Goal: Task Accomplishment & Management: Manage account settings

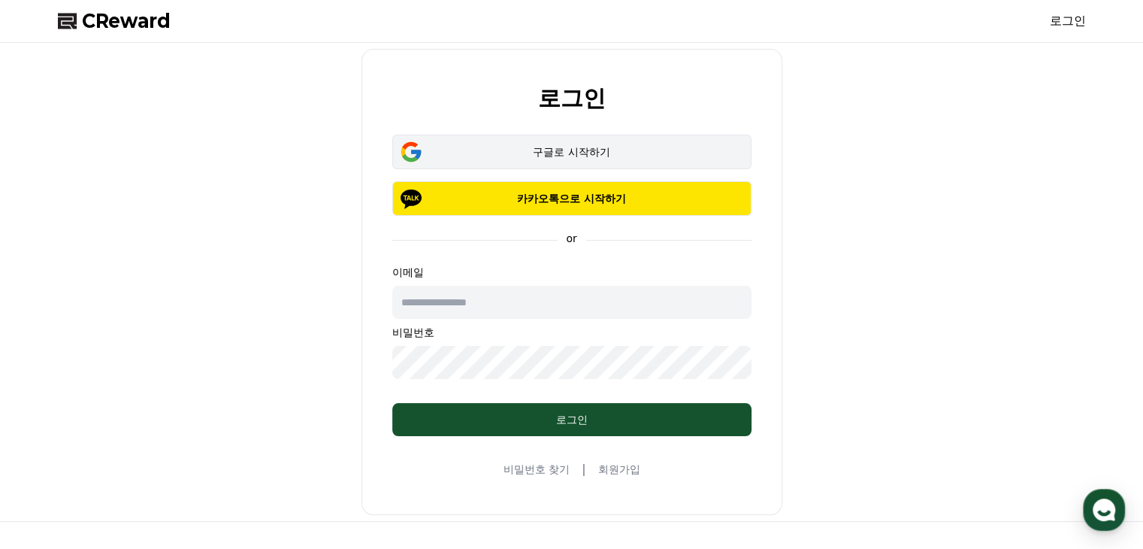
click at [532, 154] on div "구글로 시작하기" at bounding box center [572, 151] width 316 height 15
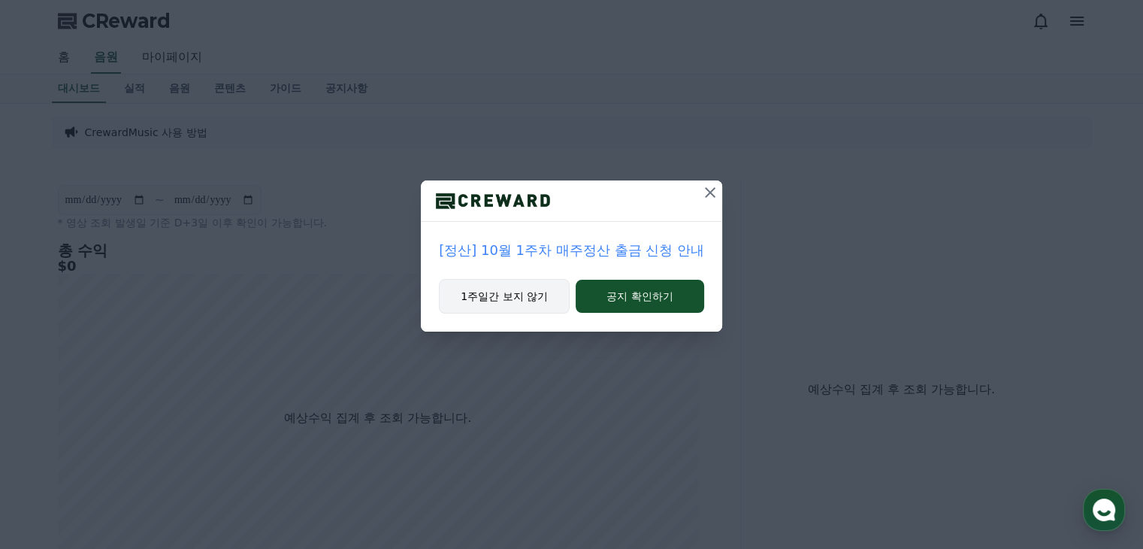
click at [538, 304] on button "1주일간 보지 않기" at bounding box center [504, 296] width 131 height 35
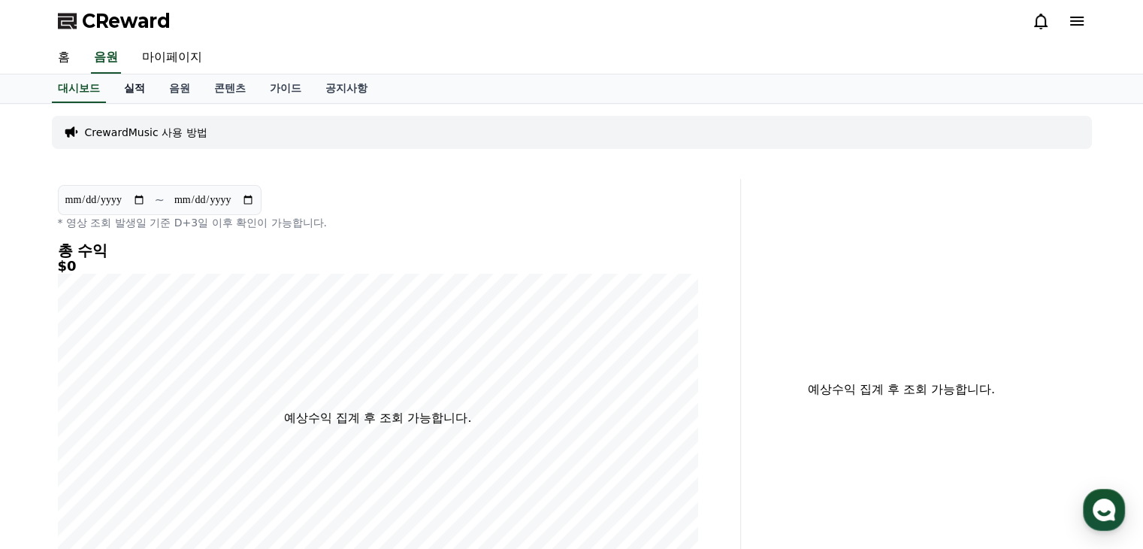
click at [144, 83] on link "실적" at bounding box center [134, 88] width 45 height 29
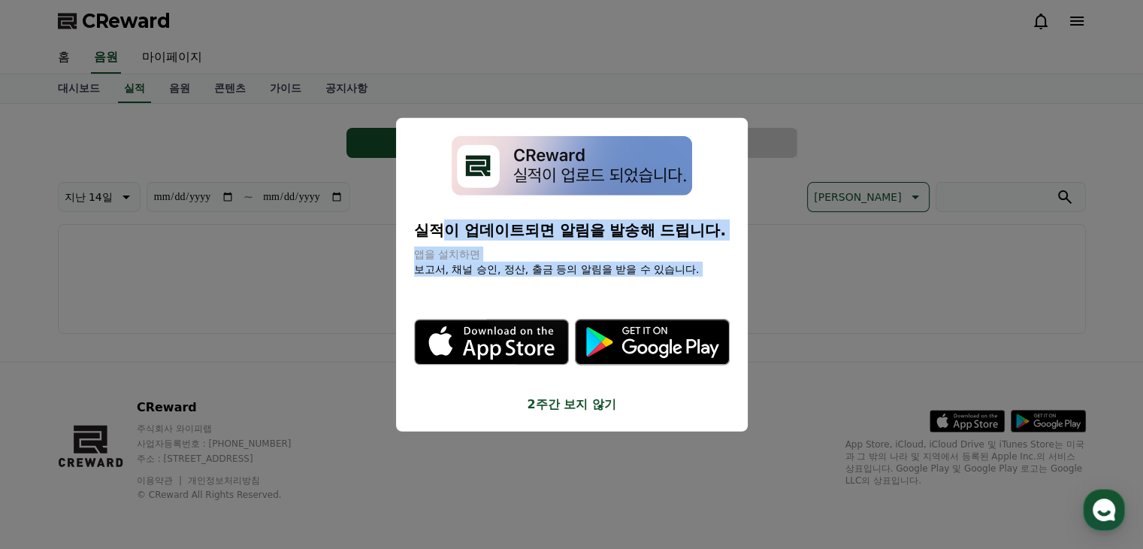
drag, startPoint x: 446, startPoint y: 225, endPoint x: 722, endPoint y: 289, distance: 283.7
click at [722, 289] on div "실적이 업데이트되면 알림을 발송해 드립니다. 앱을 설치하면 보고서, 채널 승인, 정산, 출금 등의 알림을 받을 수 있습니다. .st0 { fi…" at bounding box center [572, 274] width 316 height 277
click at [592, 401] on button "2주간 보지 않기" at bounding box center [572, 404] width 316 height 18
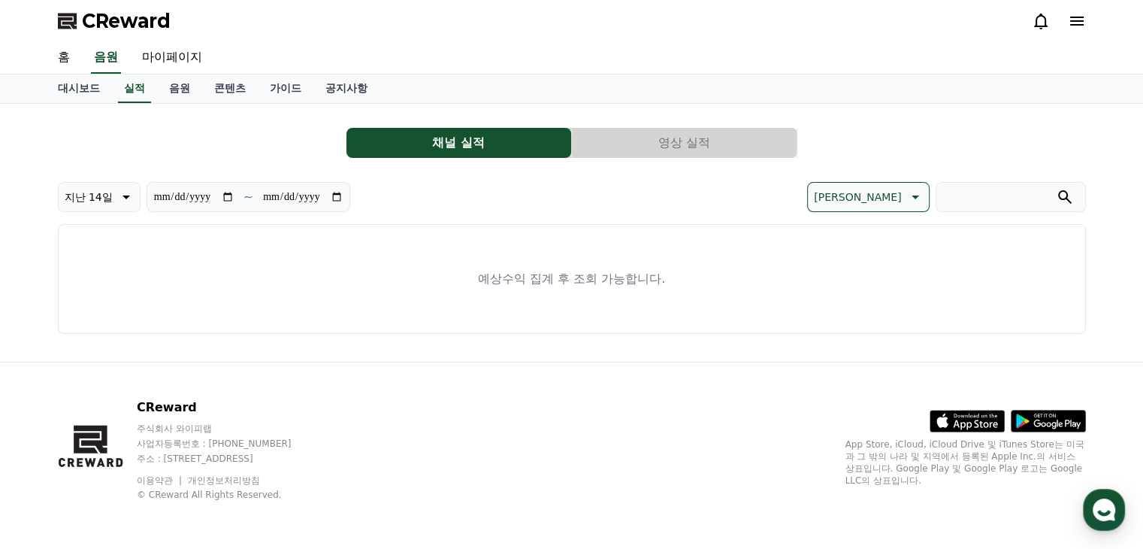
click at [639, 139] on button "영상 실적" at bounding box center [684, 143] width 225 height 30
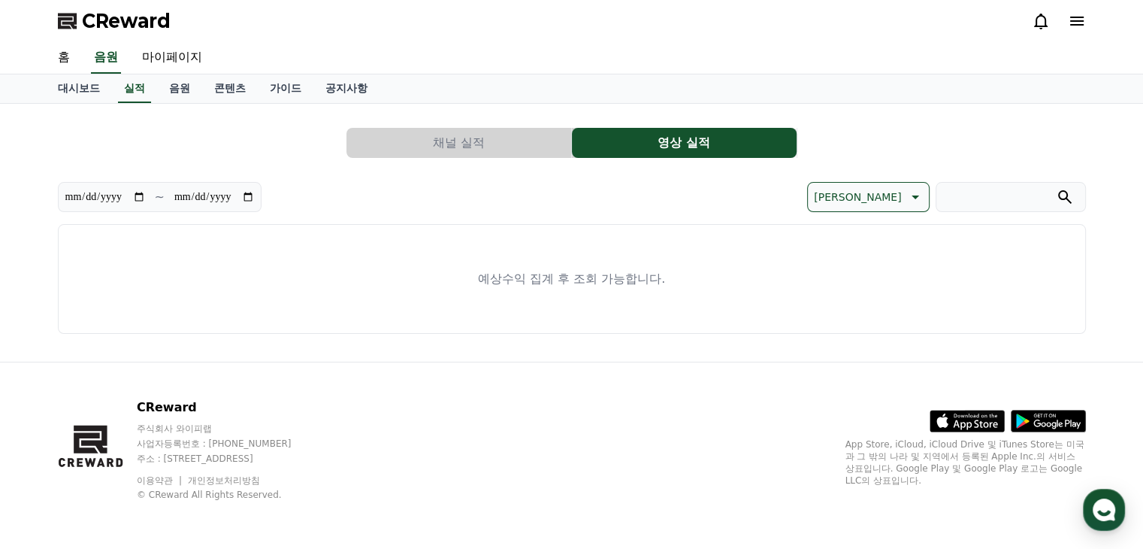
click at [446, 143] on button "채널 실적" at bounding box center [458, 143] width 225 height 30
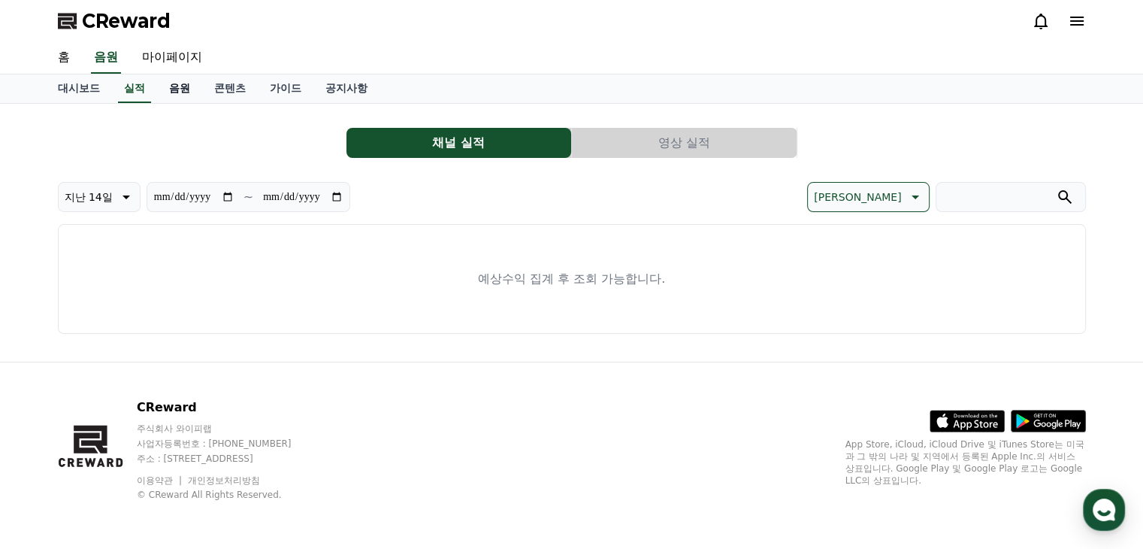
click at [168, 83] on link "음원" at bounding box center [179, 88] width 45 height 29
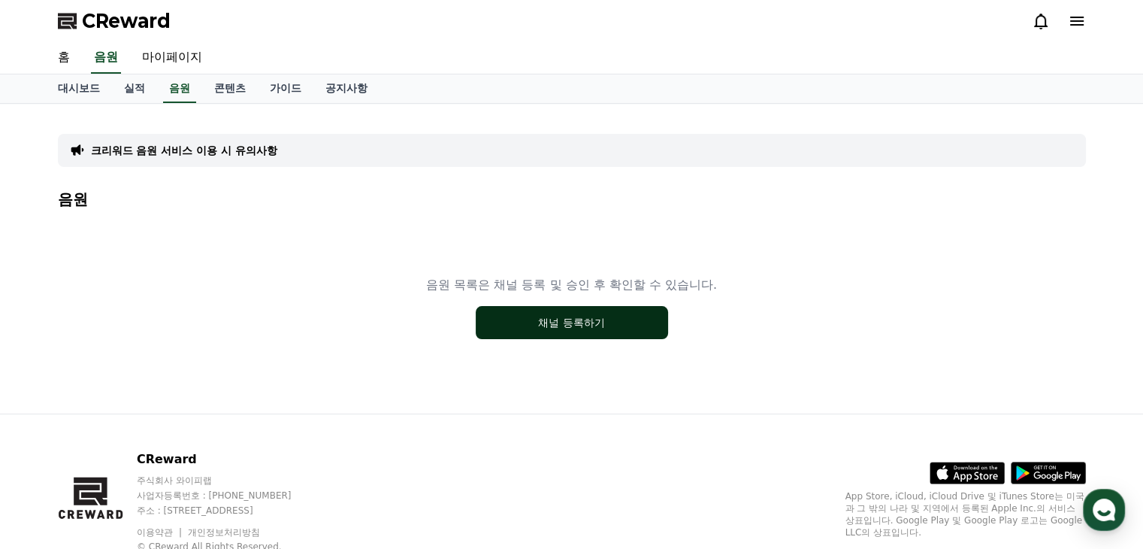
click at [582, 331] on button "채널 등록하기" at bounding box center [572, 322] width 192 height 33
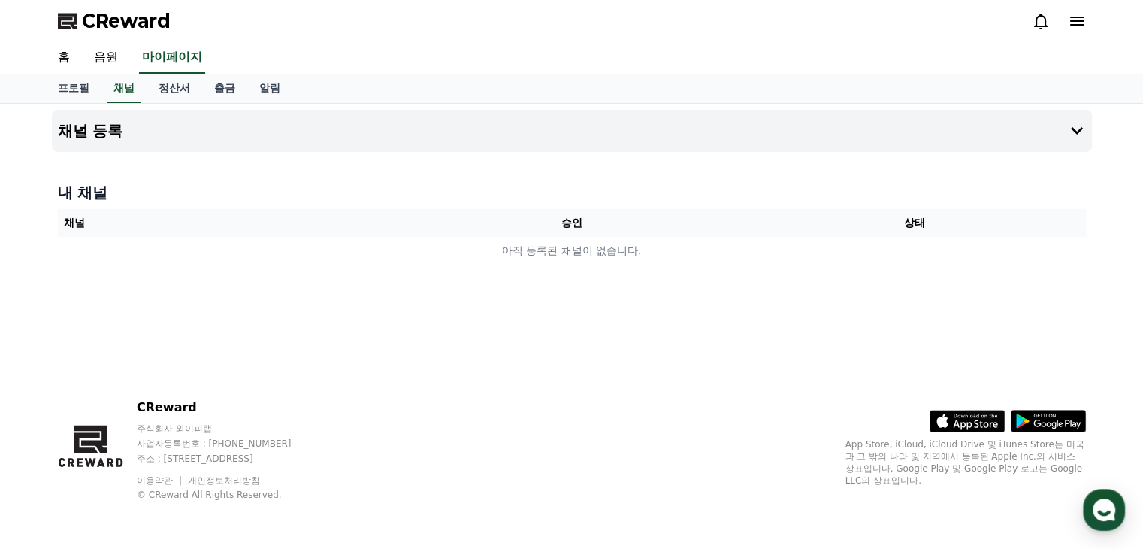
click at [573, 251] on td "아직 등록된 채널이 없습니다." at bounding box center [572, 251] width 1028 height 28
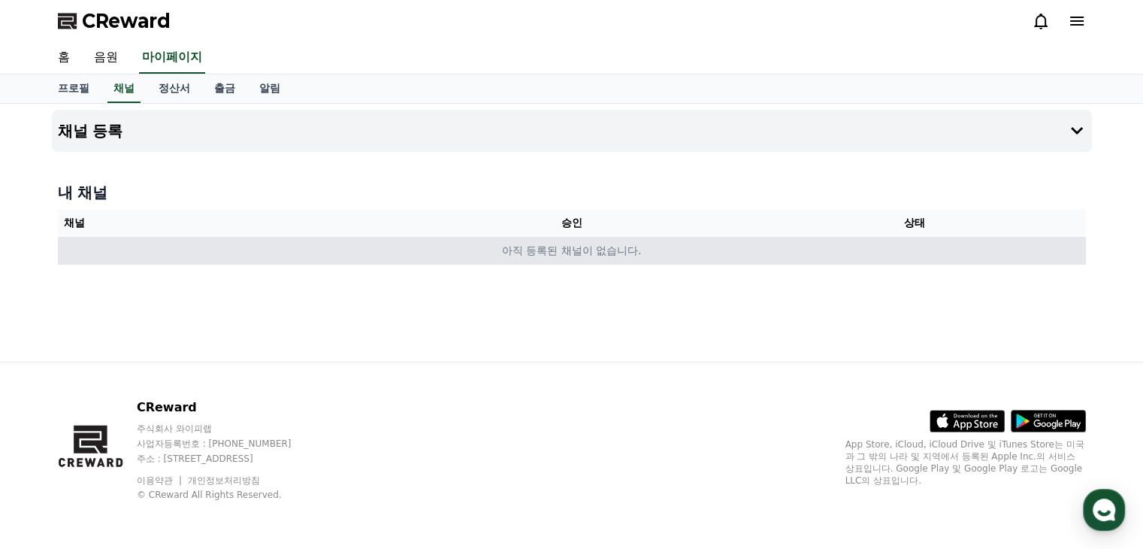
click at [124, 252] on td "아직 등록된 채널이 없습니다." at bounding box center [572, 251] width 1028 height 28
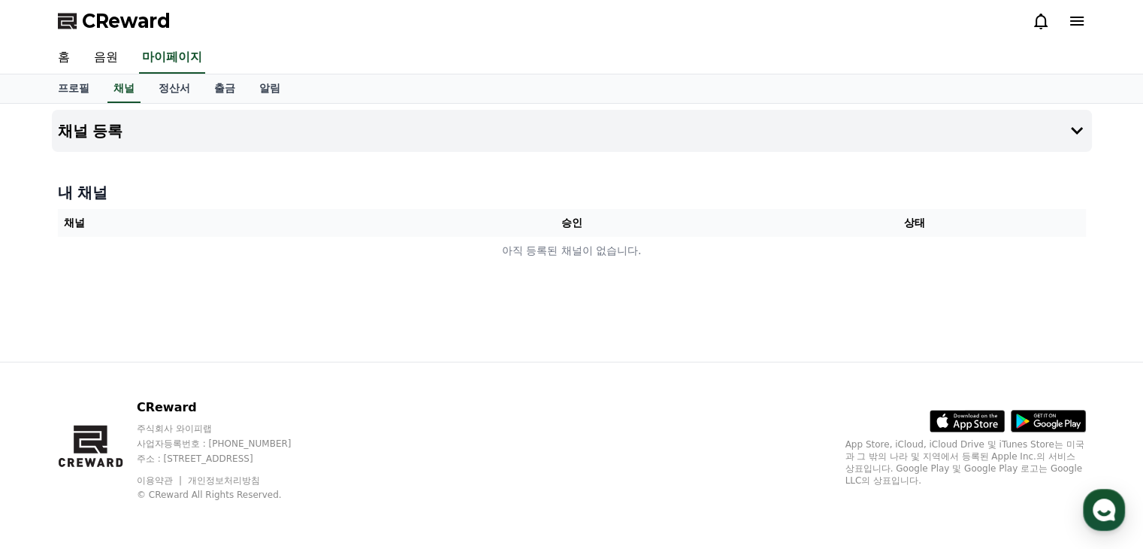
click at [649, 325] on div "채널 등록 내 채널 채널 승인 상태 아직 등록된 채널이 없습니다." at bounding box center [572, 233] width 1052 height 258
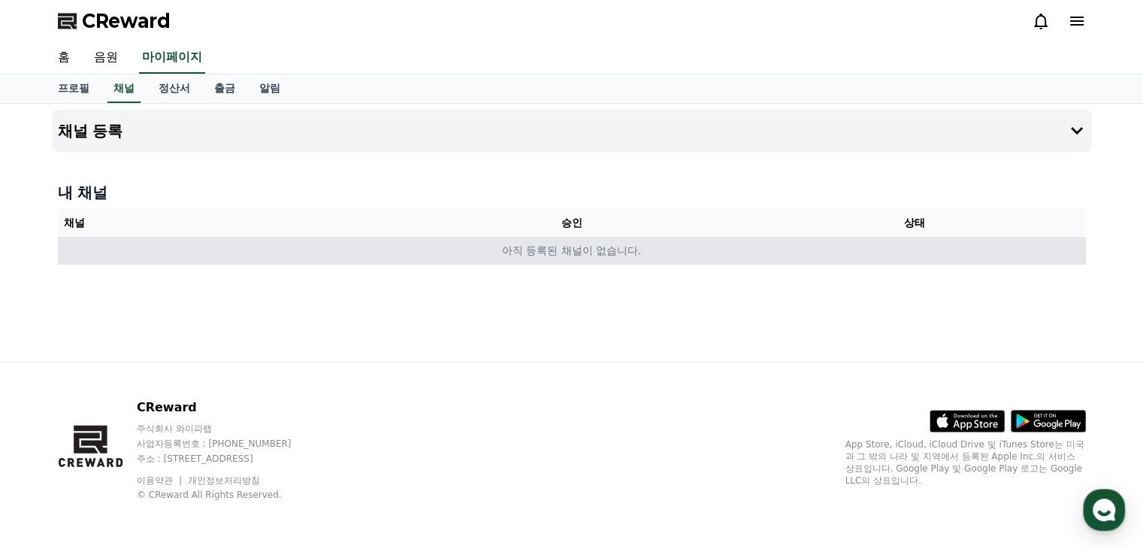
click at [789, 244] on td "아직 등록된 채널이 없습니다." at bounding box center [572, 251] width 1028 height 28
click at [902, 238] on td "아직 등록된 채널이 없습니다." at bounding box center [572, 251] width 1028 height 28
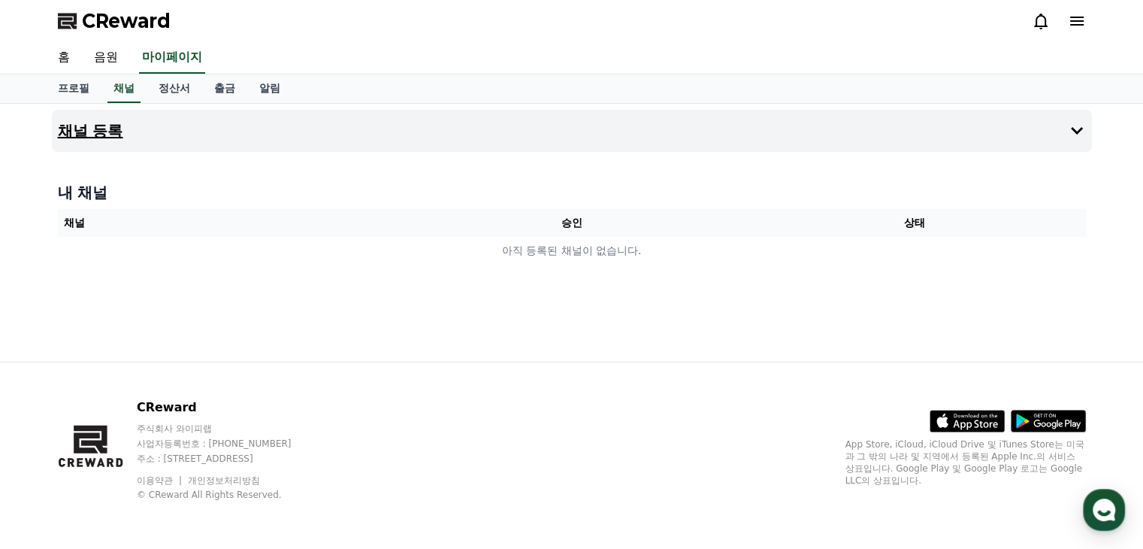
click at [111, 132] on h4 "채널 등록" at bounding box center [90, 130] width 65 height 17
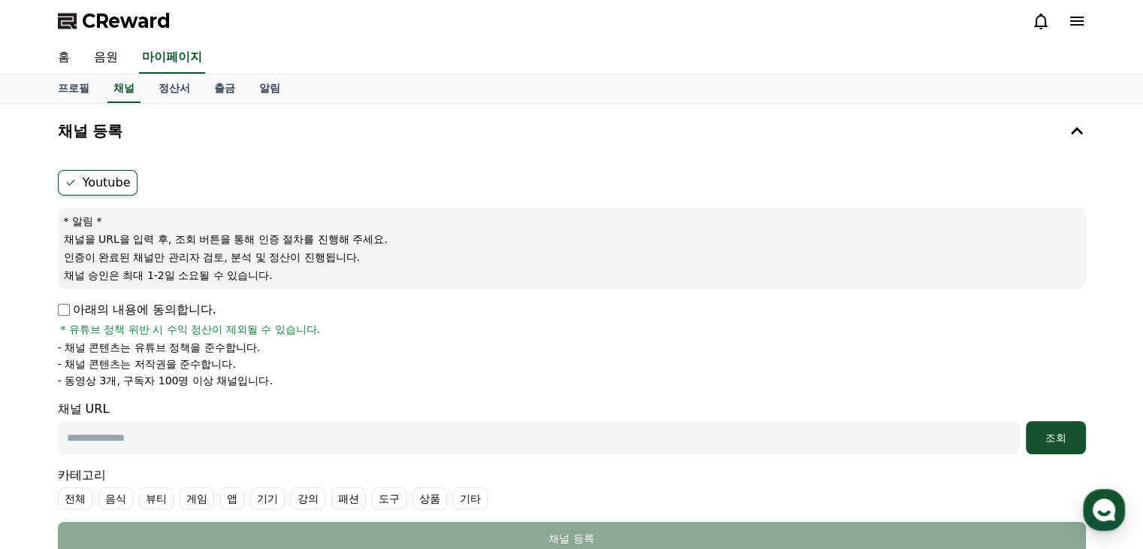
click at [96, 180] on label "Youtube" at bounding box center [98, 183] width 80 height 26
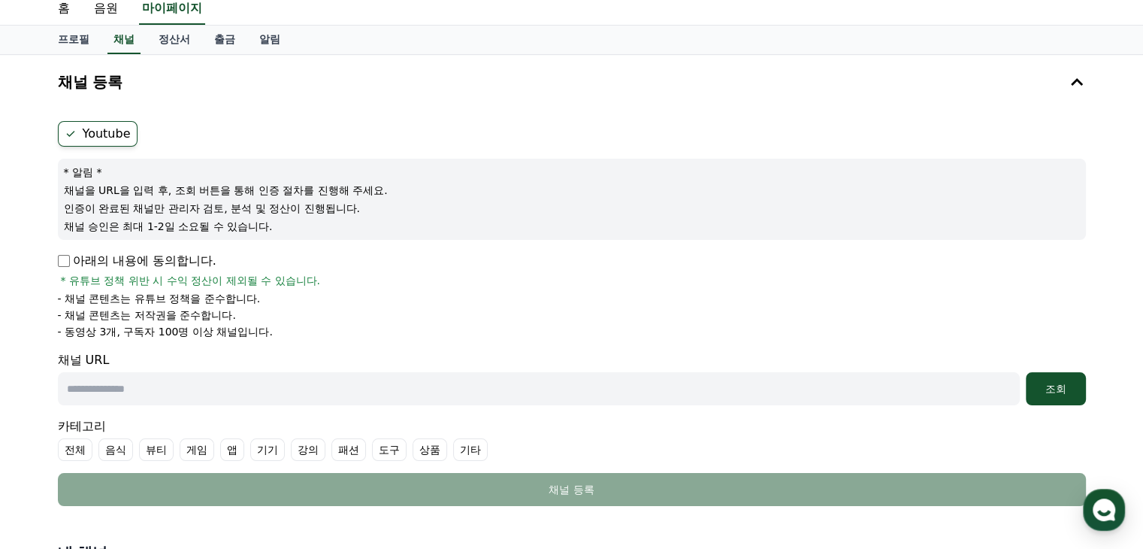
scroll to position [75, 0]
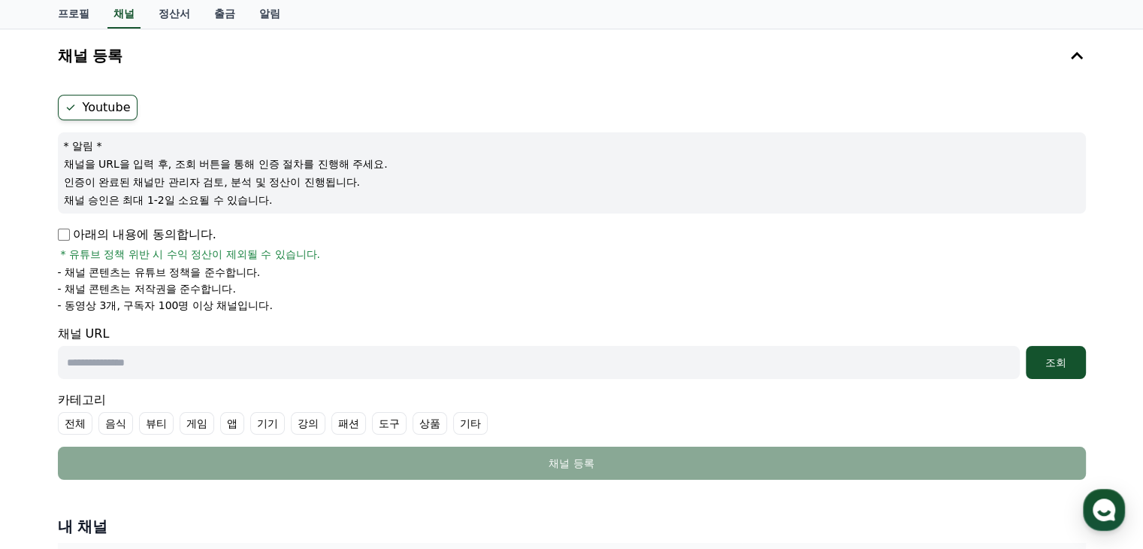
click at [765, 292] on li "- 채널 콘텐츠는 저작권을 준수합니다." at bounding box center [572, 288] width 1028 height 15
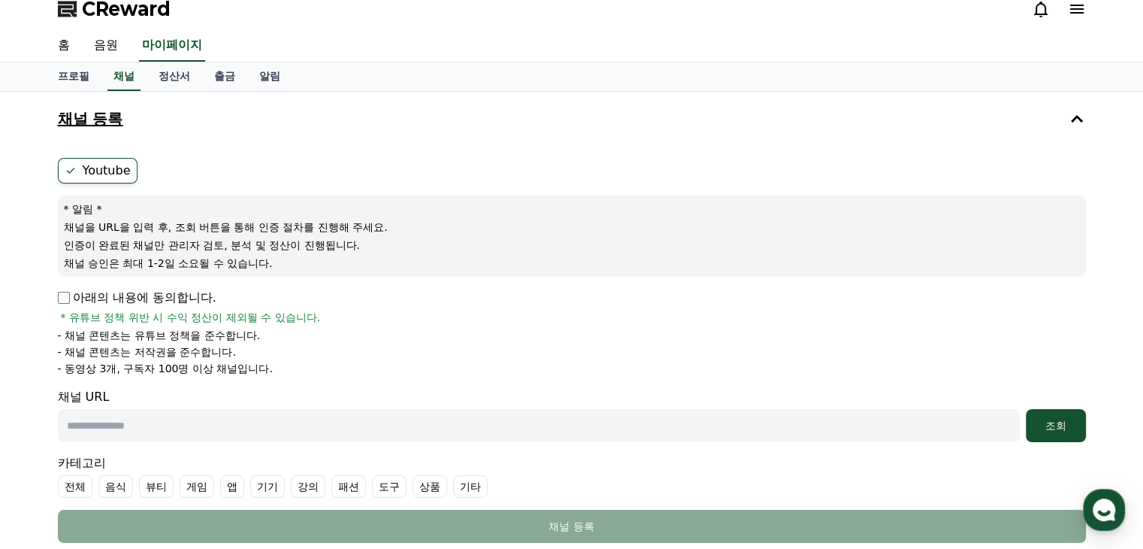
scroll to position [0, 0]
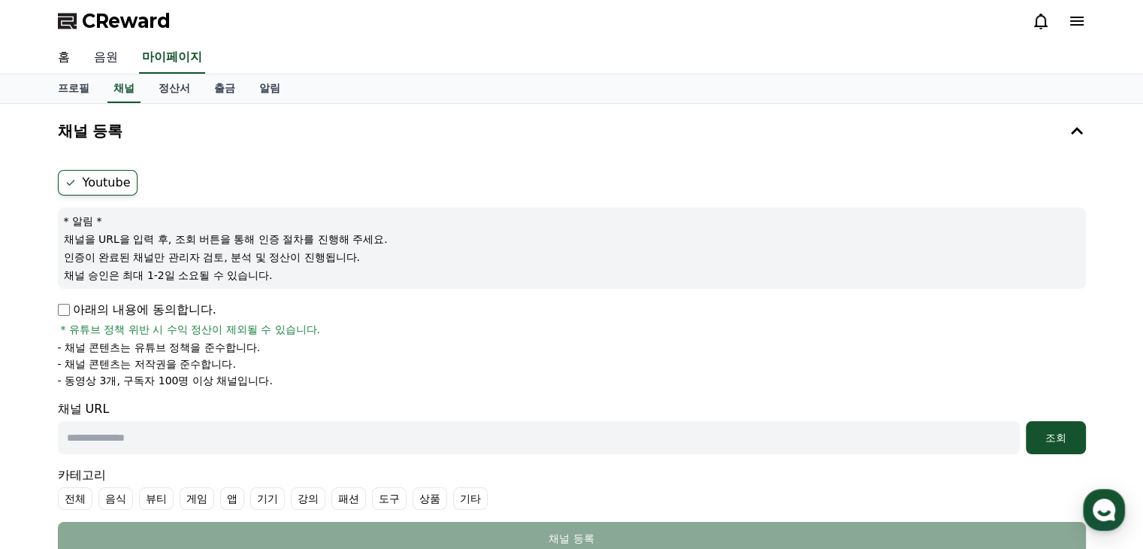
click at [122, 61] on link "음원" at bounding box center [106, 58] width 48 height 32
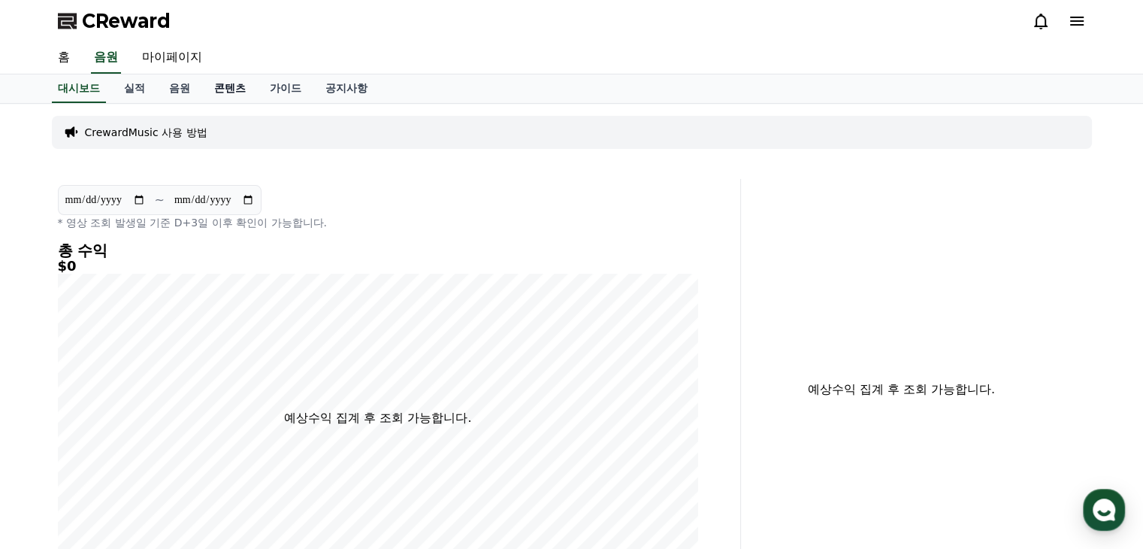
click at [243, 88] on link "콘텐츠" at bounding box center [230, 88] width 56 height 29
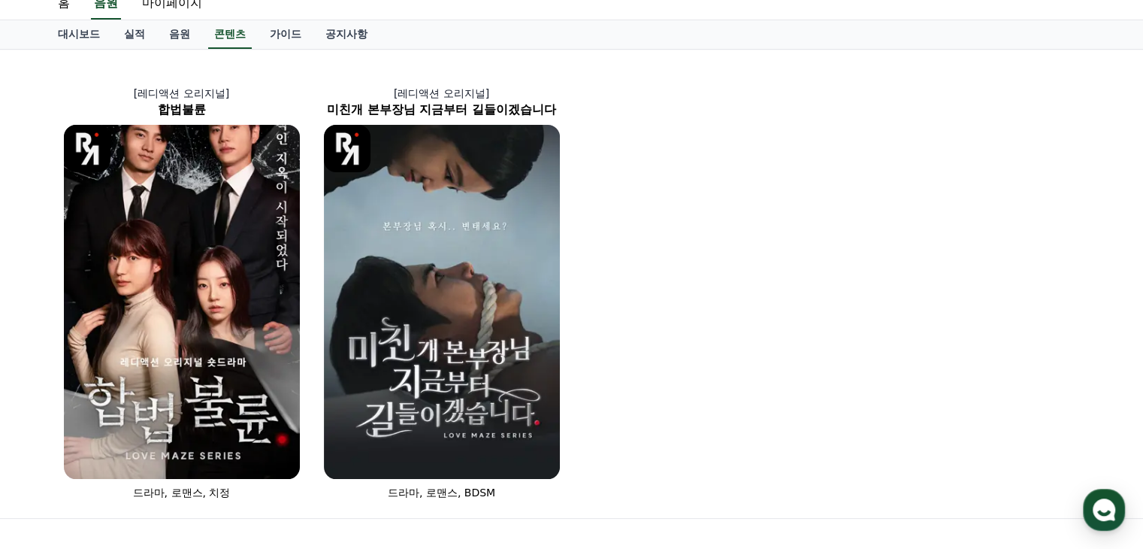
scroll to position [150, 0]
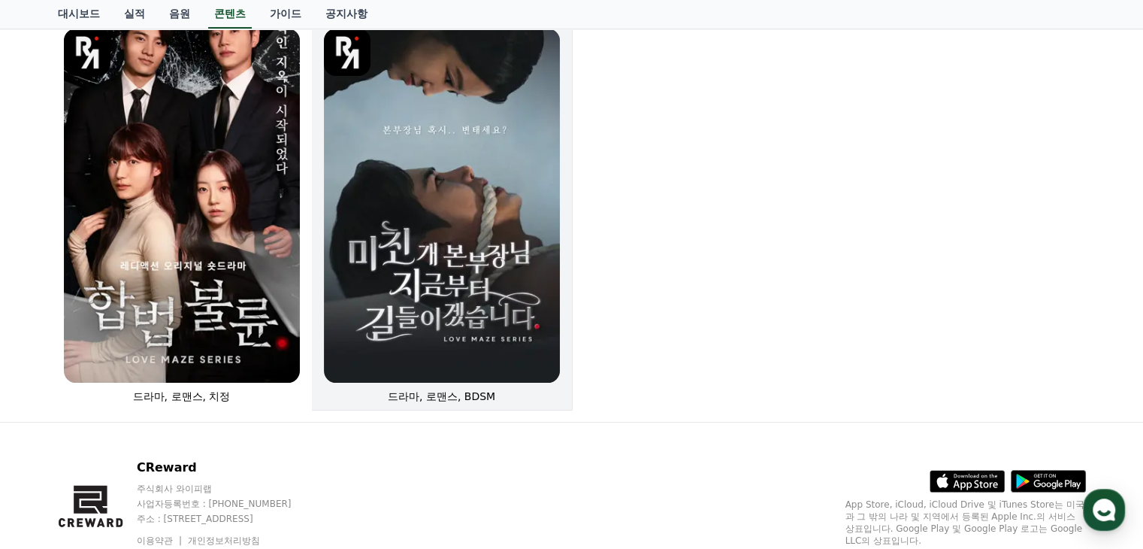
click at [440, 246] on img at bounding box center [442, 206] width 236 height 354
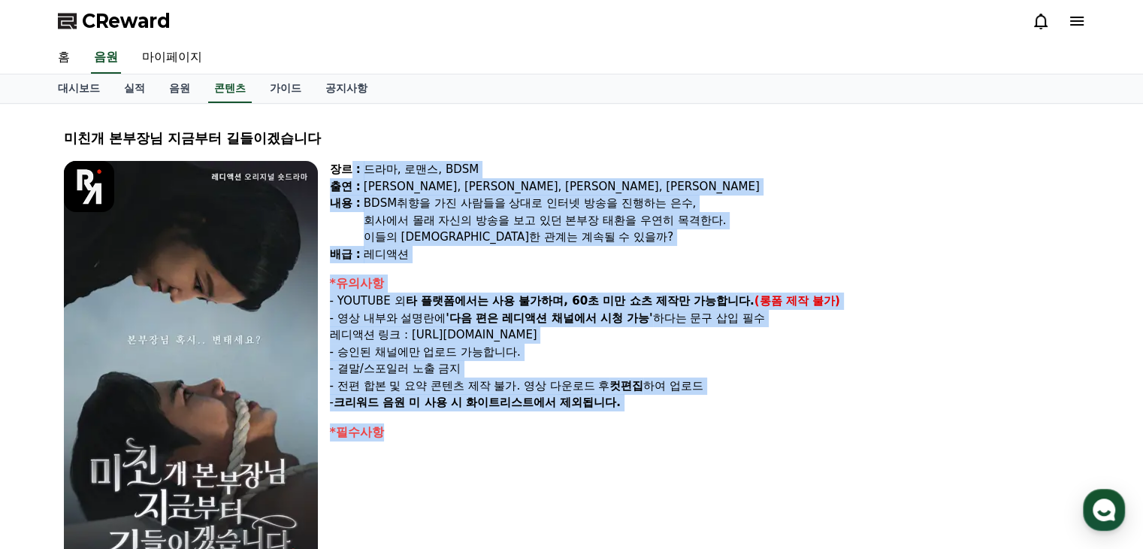
drag, startPoint x: 349, startPoint y: 164, endPoint x: 674, endPoint y: 424, distance: 416.5
click at [667, 421] on div "장르 : 드라마, 로맨스, BDSM 출연 : 강지은, 강도윤, 정지유, 최홍락 내용 : BDSM취향을 가진 사람들을 상대로 인터넷 방송을 진행…" at bounding box center [705, 386] width 750 height 451
click at [675, 424] on div "*필수사항" at bounding box center [705, 432] width 750 height 18
drag, startPoint x: 688, startPoint y: 433, endPoint x: 371, endPoint y: 168, distance: 412.4
click at [371, 169] on div "장르 : 드라마, 로맨스, BDSM 출연 : 강지은, 강도윤, 정지유, 최홍락 내용 : BDSM취향을 가진 사람들을 상대로 인터넷 방송을 진행…" at bounding box center [705, 386] width 750 height 451
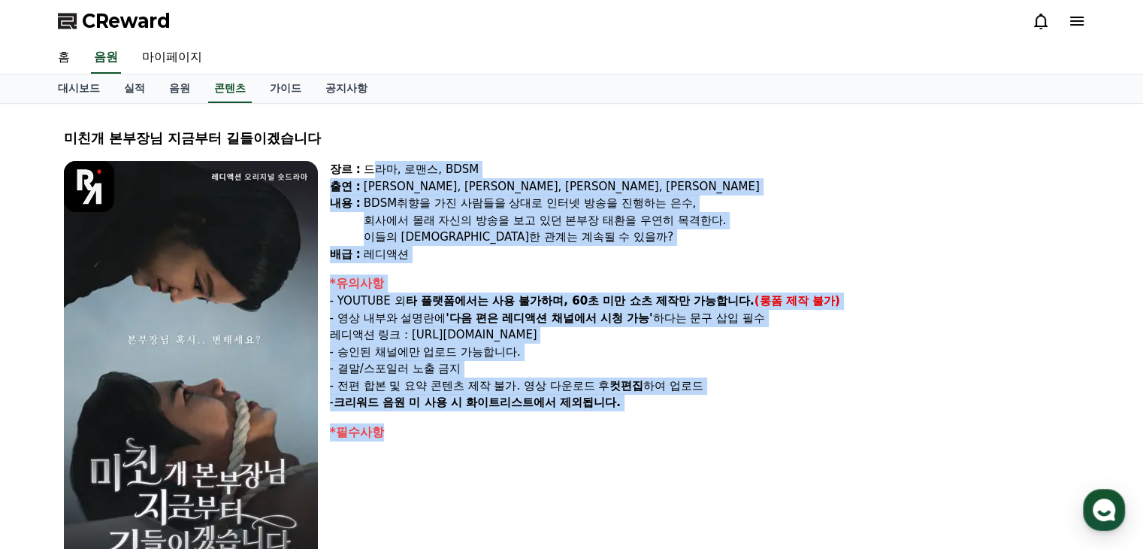
click at [622, 190] on div "강지은, 강도윤, 정지유, 최홍락" at bounding box center [722, 186] width 716 height 17
drag, startPoint x: 461, startPoint y: 201, endPoint x: 641, endPoint y: 419, distance: 281.8
click at [641, 419] on div "장르 : 드라마, 로맨스, BDSM 출연 : 강지은, 강도윤, 정지유, 최홍락 내용 : BDSM취향을 가진 사람들을 상대로 인터넷 방송을 진행…" at bounding box center [705, 386] width 750 height 451
click at [646, 420] on div "장르 : 드라마, 로맨스, BDSM 출연 : 강지은, 강도윤, 정지유, 최홍락 내용 : BDSM취향을 가진 사람들을 상대로 인터넷 방송을 진행…" at bounding box center [705, 386] width 750 height 451
drag, startPoint x: 611, startPoint y: 397, endPoint x: 350, endPoint y: 166, distance: 348.2
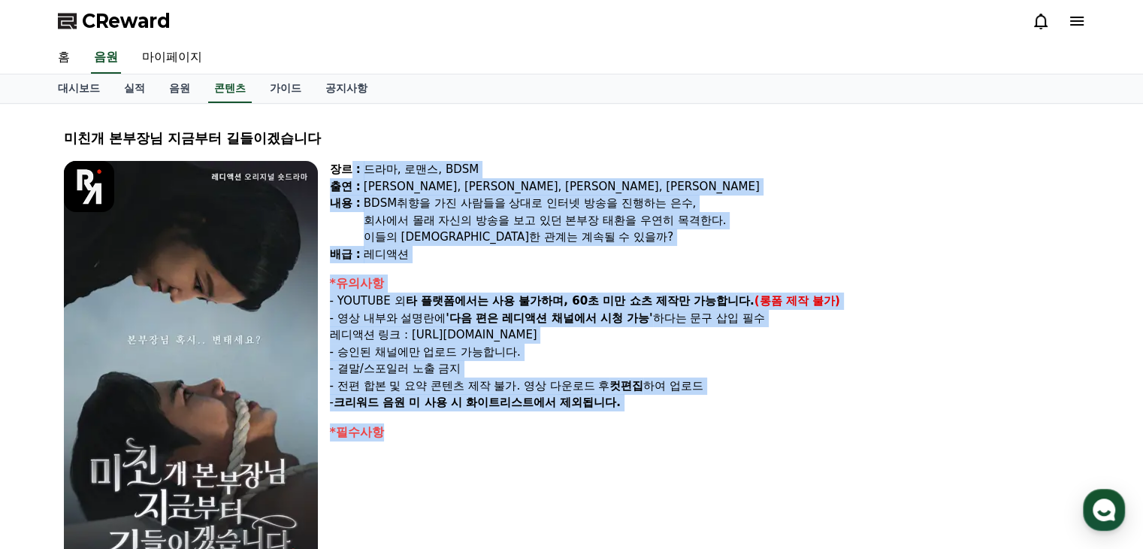
click at [350, 166] on div "장르 : 드라마, 로맨스, BDSM 출연 : 강지은, 강도윤, 정지유, 최홍락 내용 : BDSM취향을 가진 사람들을 상대로 인터넷 방송을 진행…" at bounding box center [705, 386] width 750 height 451
click at [676, 232] on div "이들의 아슬아슬한 관계는 계속될 수 있을까?" at bounding box center [722, 236] width 716 height 17
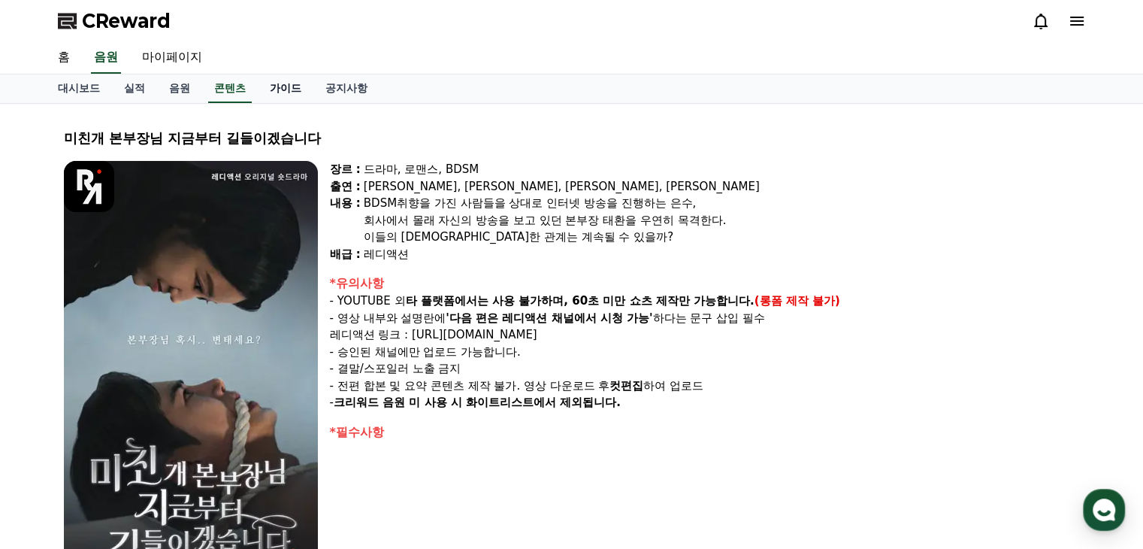
click at [304, 91] on link "가이드" at bounding box center [286, 88] width 56 height 29
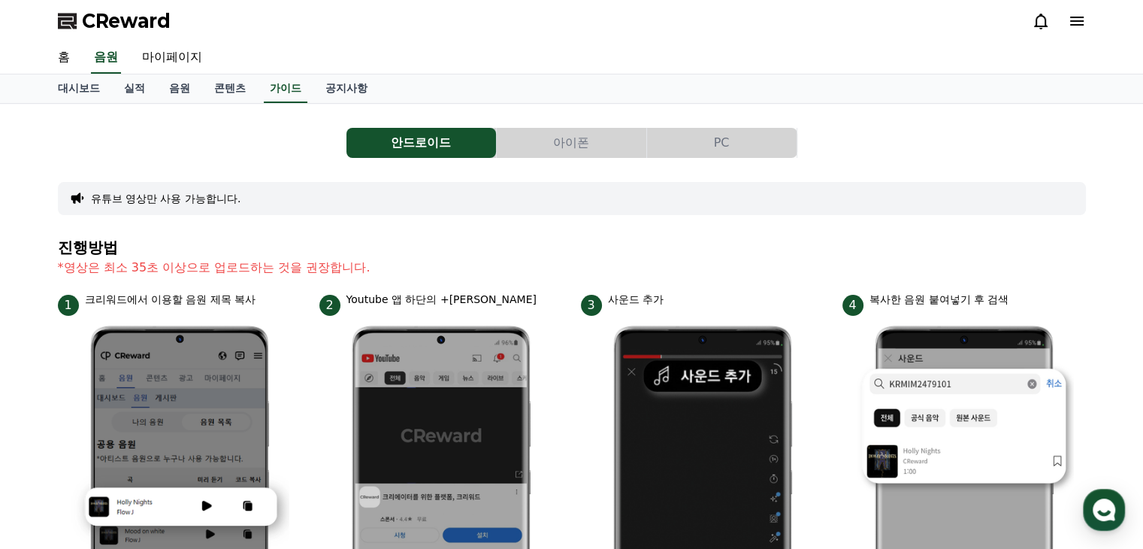
click at [545, 138] on button "아이폰" at bounding box center [572, 143] width 150 height 30
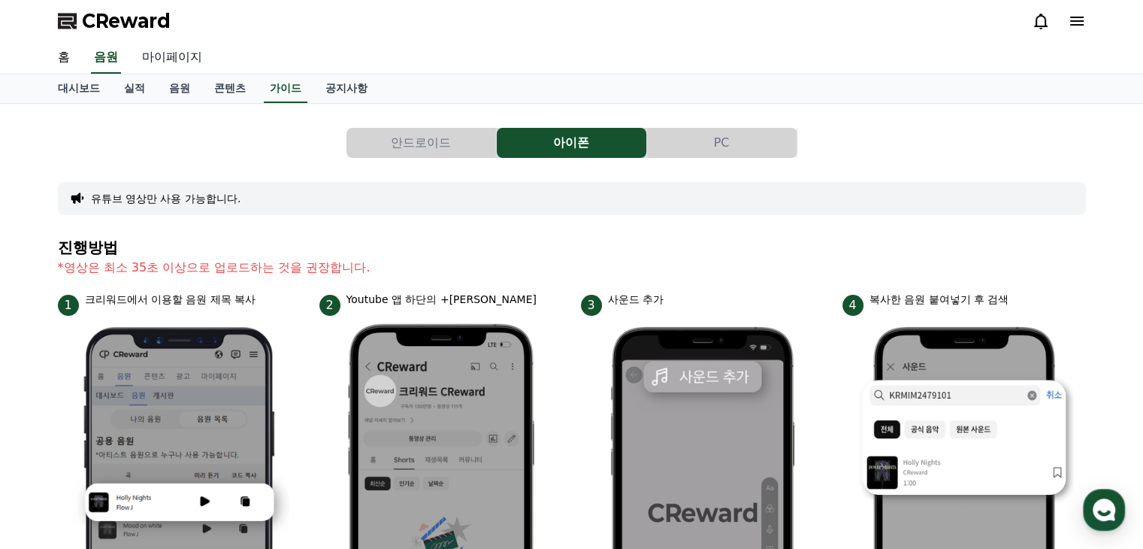
click at [173, 59] on link "마이페이지" at bounding box center [172, 58] width 84 height 32
select select "**********"
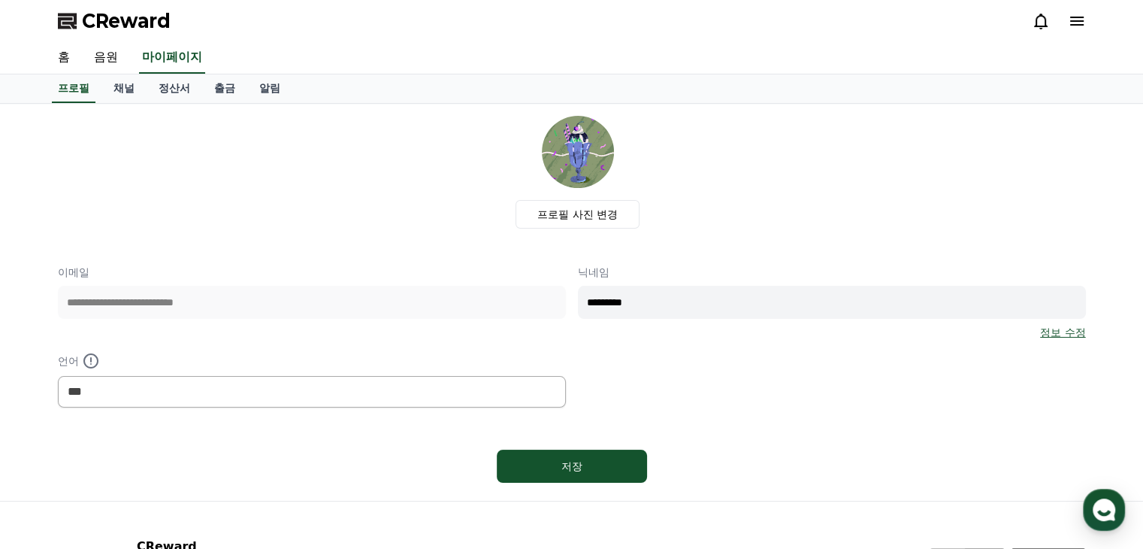
click at [286, 265] on p "이메일" at bounding box center [312, 272] width 508 height 15
click at [840, 403] on div "**********" at bounding box center [572, 336] width 1028 height 143
drag, startPoint x: 452, startPoint y: 85, endPoint x: 456, endPoint y: 71, distance: 14.8
click at [454, 79] on div "프로필 채널 정산서 출금 알림" at bounding box center [572, 88] width 1052 height 29
